Goal: Task Accomplishment & Management: Use online tool/utility

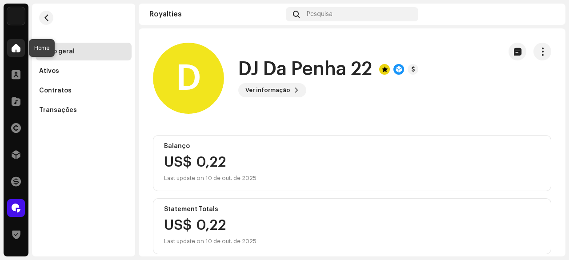
click at [13, 49] on span at bounding box center [16, 47] width 9 height 7
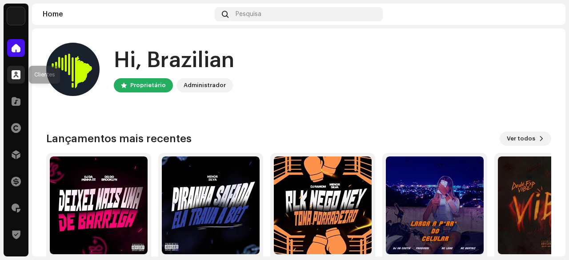
click at [19, 73] on span at bounding box center [16, 74] width 9 height 7
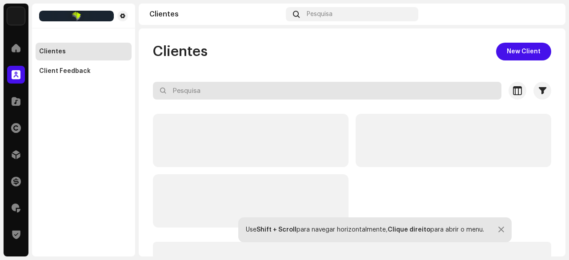
click at [183, 88] on input "text" at bounding box center [327, 91] width 348 height 18
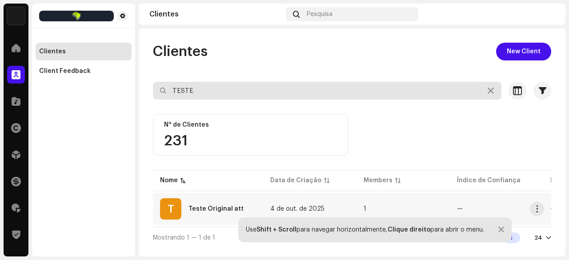
type input "TESTE"
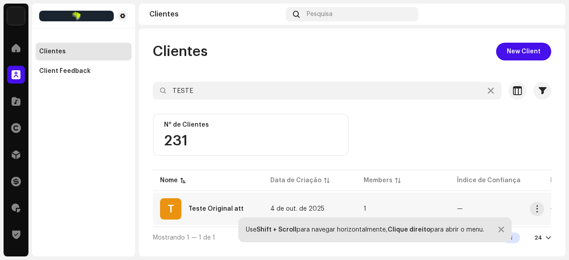
click at [215, 204] on div "T Teste Original att" at bounding box center [208, 208] width 96 height 21
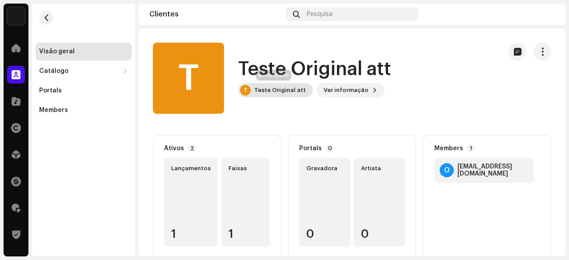
click at [271, 94] on div "T Teste Original att" at bounding box center [275, 90] width 75 height 14
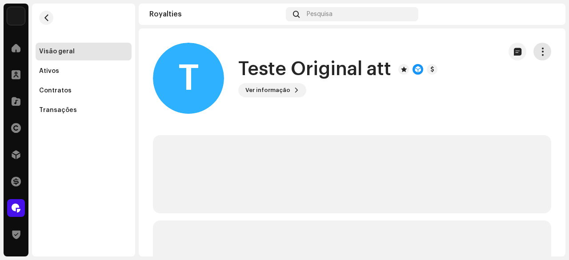
click at [541, 46] on button "button" at bounding box center [542, 52] width 18 height 18
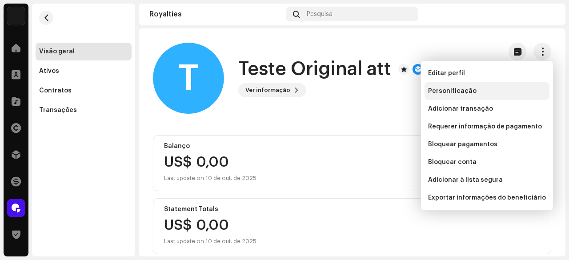
click at [442, 88] on span "Personificação" at bounding box center [452, 91] width 48 height 7
